Goal: Information Seeking & Learning: Understand process/instructions

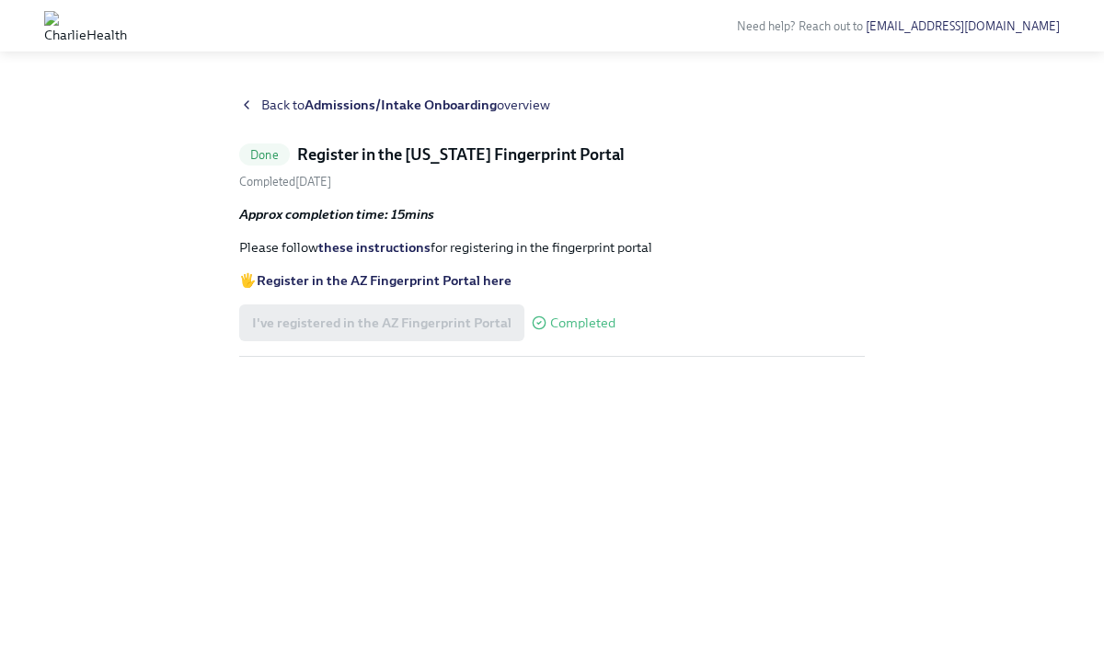
click at [280, 103] on span "Back to Admissions/Intake Onboarding overview" at bounding box center [405, 105] width 289 height 18
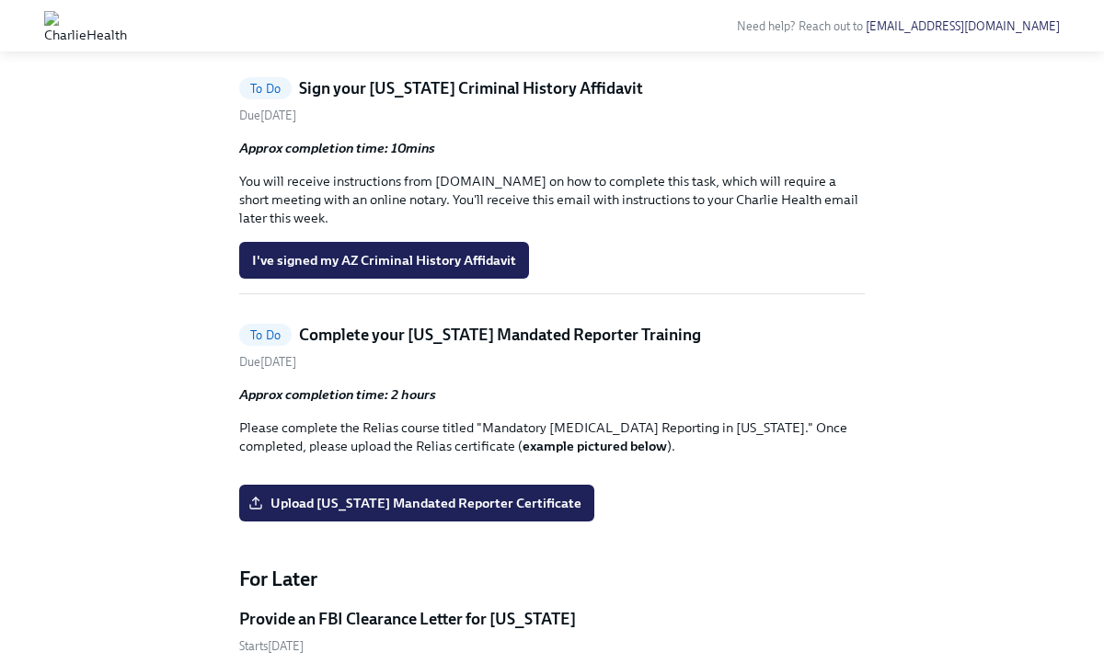
scroll to position [1383, 0]
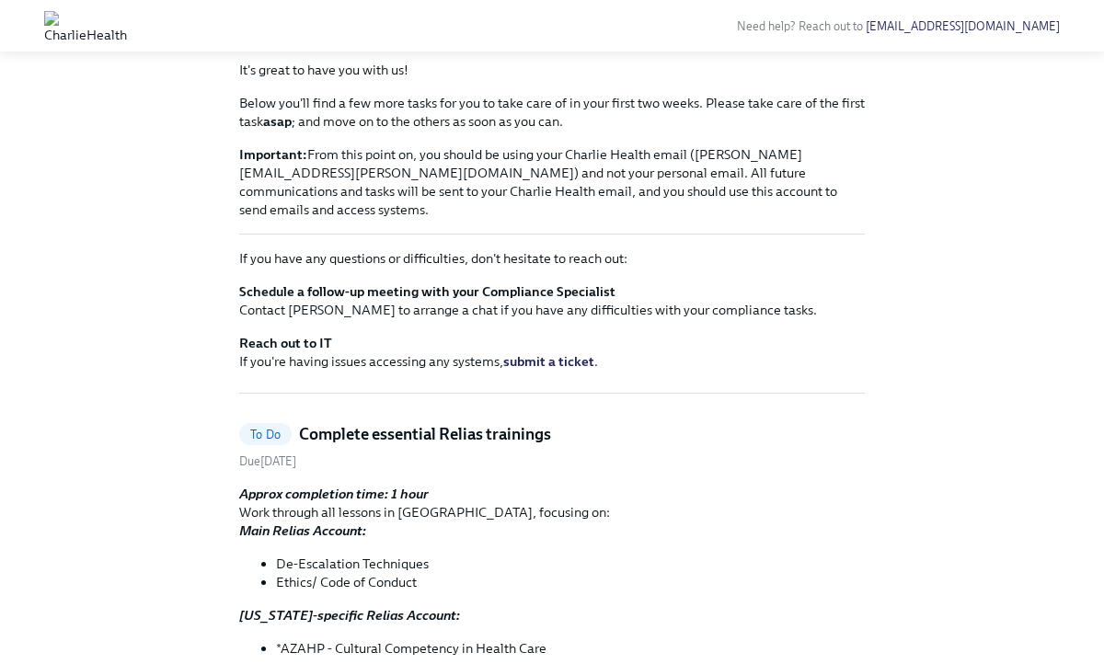
scroll to position [0, 0]
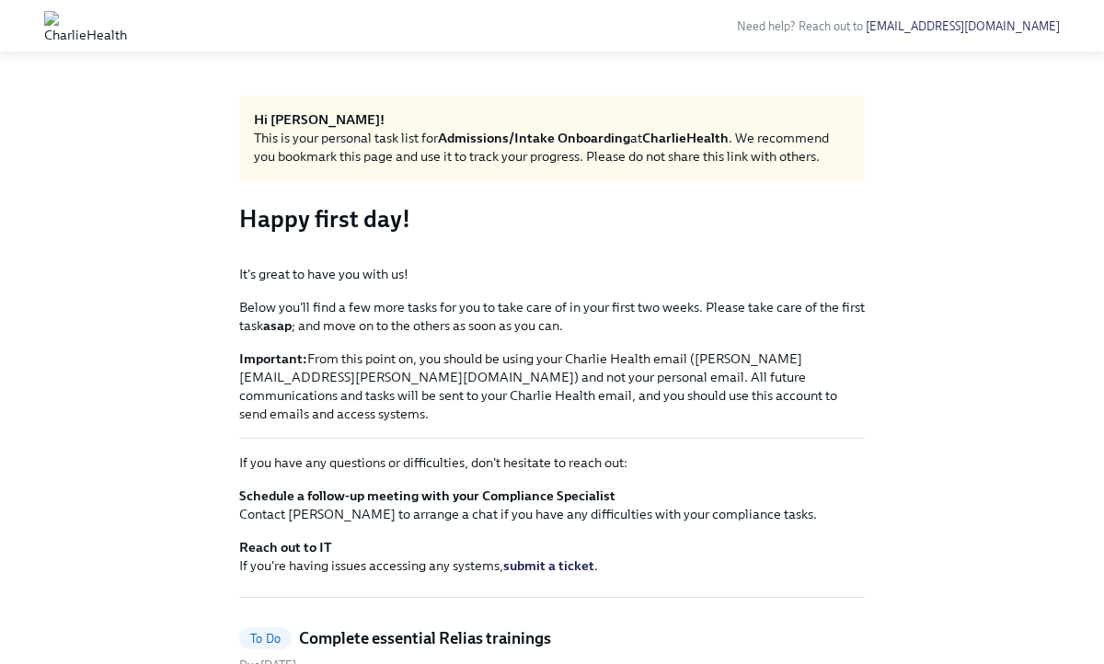
click at [127, 29] on img at bounding box center [85, 25] width 83 height 29
click at [51, 19] on img at bounding box center [85, 25] width 83 height 29
click at [127, 21] on img at bounding box center [85, 25] width 83 height 29
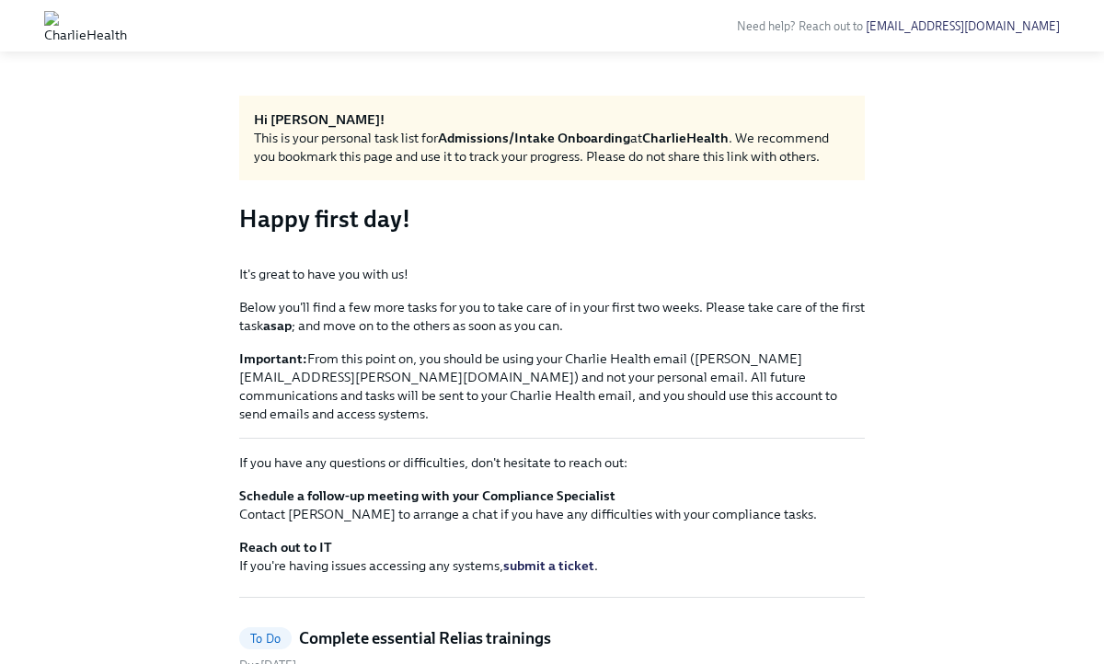
click at [127, 21] on img at bounding box center [85, 25] width 83 height 29
click at [593, 143] on strong "Admissions/Intake Onboarding" at bounding box center [534, 138] width 192 height 17
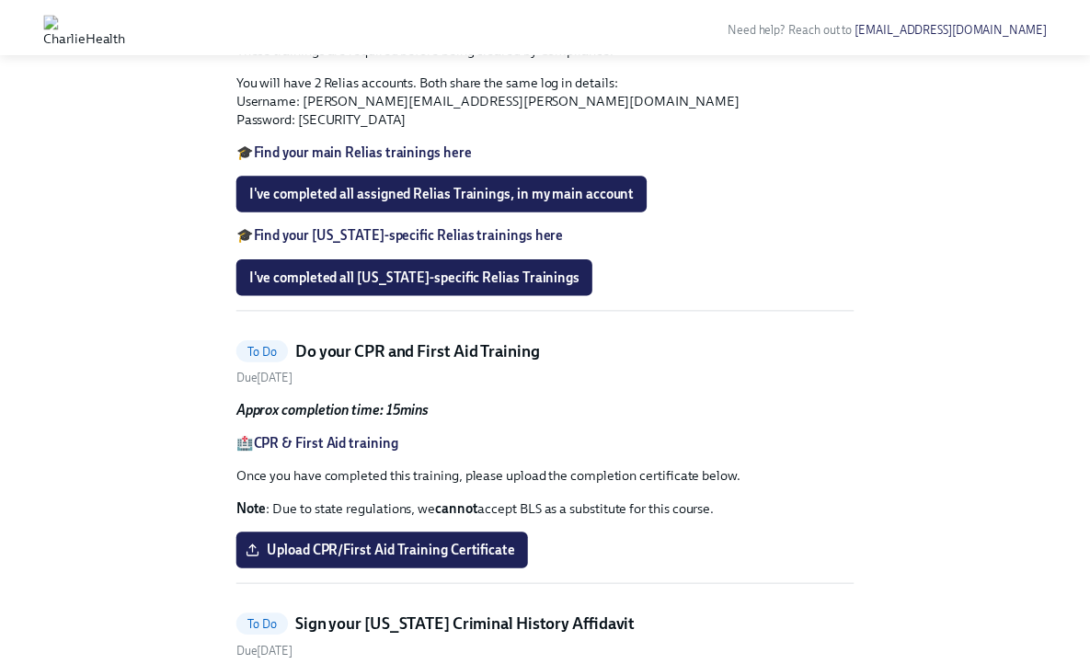
scroll to position [846, 0]
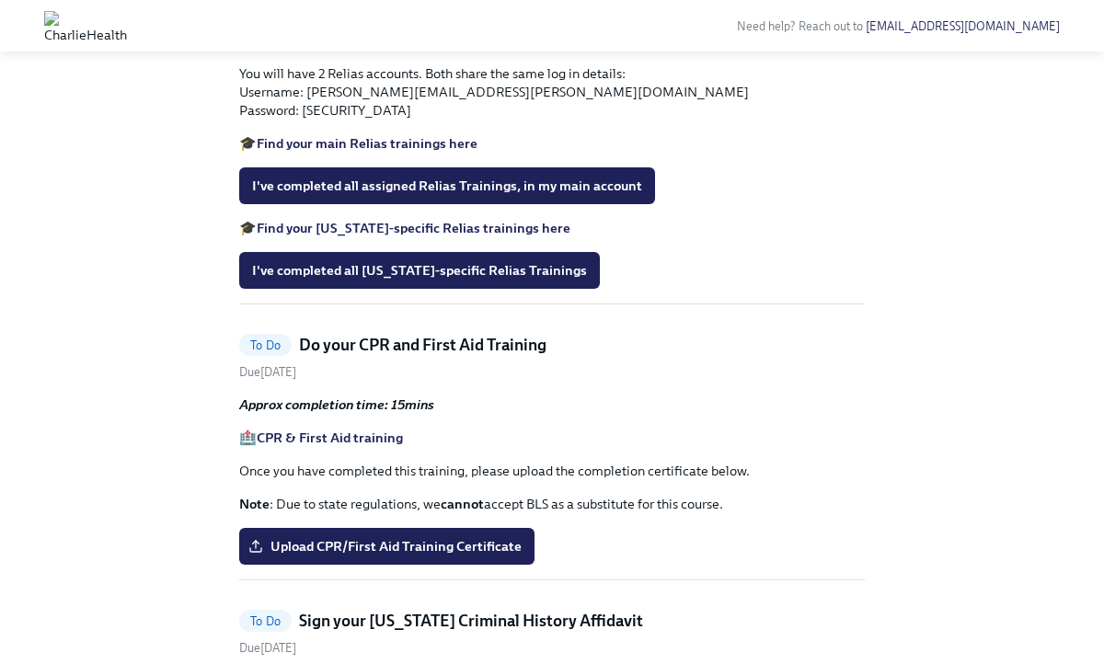
click at [395, 152] on strong "Find your main Relias trainings here" at bounding box center [367, 143] width 221 height 17
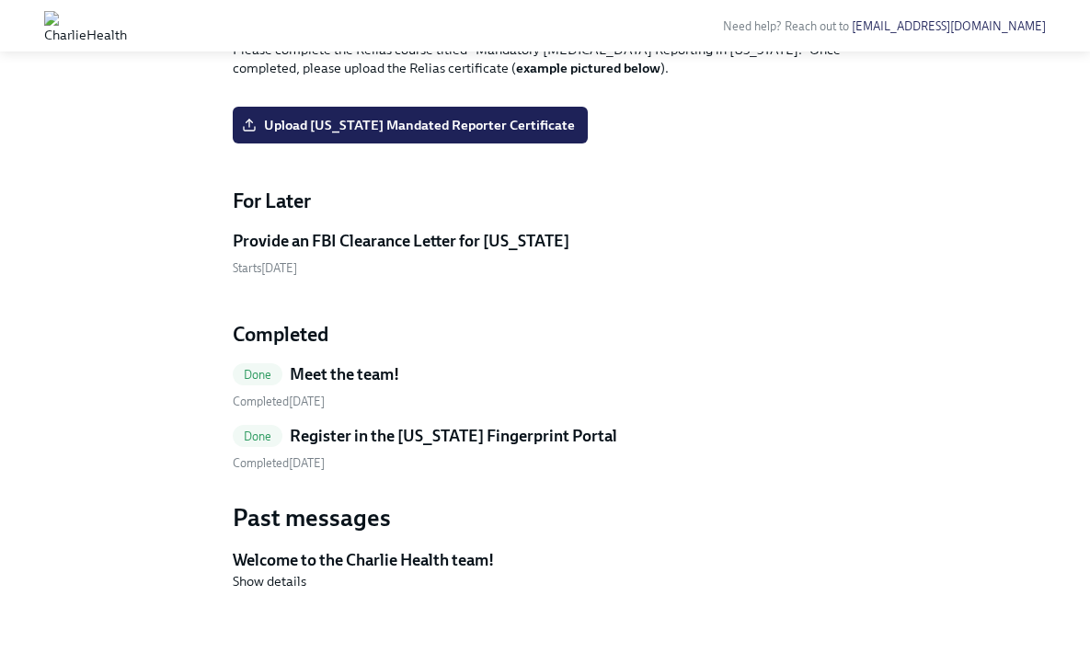
scroll to position [1824, 0]
